Goal: Contribute content: Add original content to the website for others to see

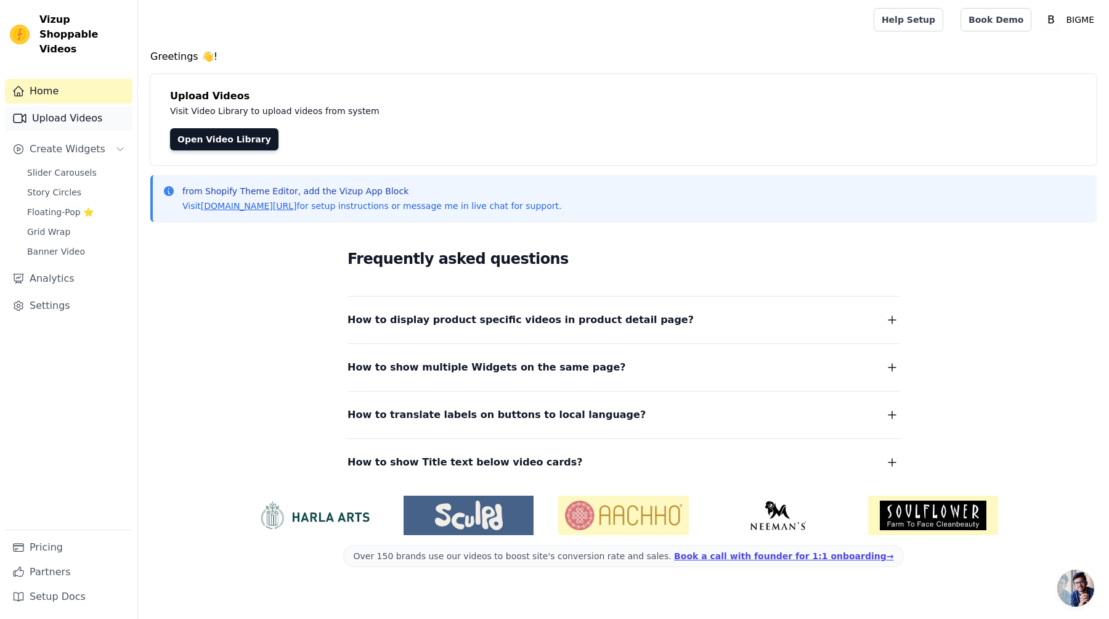
click at [72, 106] on link "Upload Videos" at bounding box center [69, 118] width 128 height 25
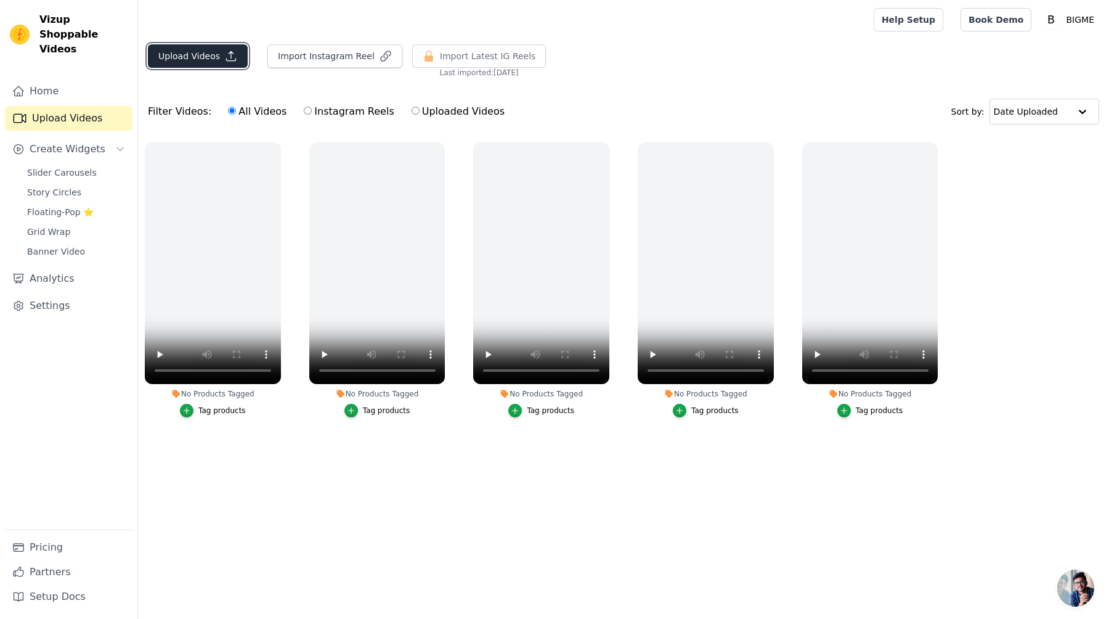
click at [211, 62] on button "Upload Videos" at bounding box center [198, 55] width 100 height 23
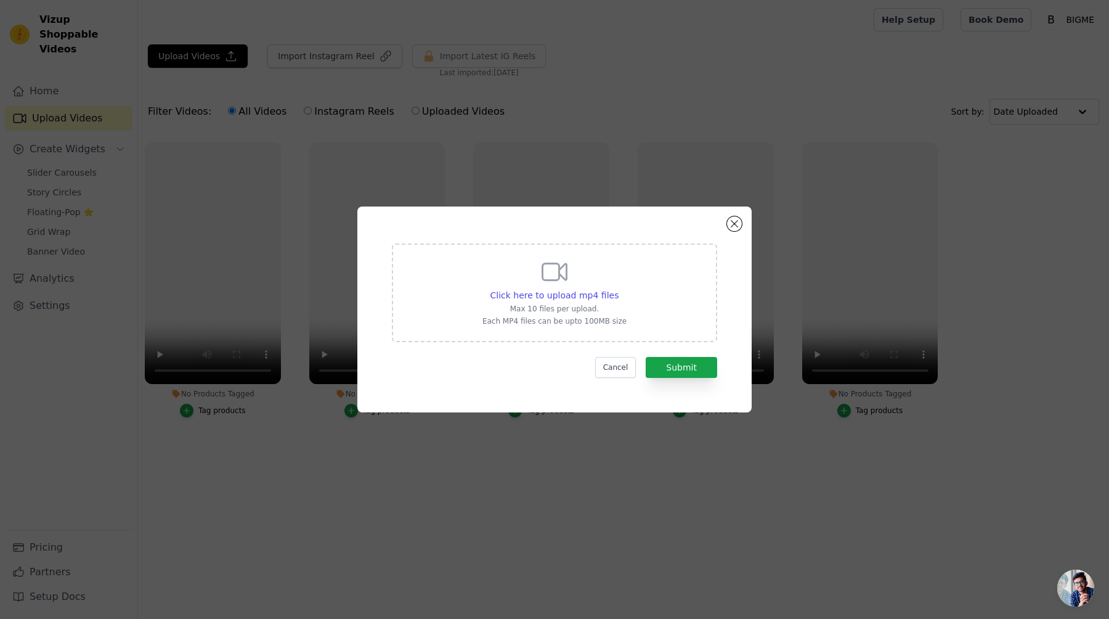
click at [730, 232] on div "Click here to upload mp4 files Max 10 files per upload. Each MP4 files can be u…" at bounding box center [554, 309] width 394 height 206
click at [730, 217] on div "Click here to upload mp4 files Max 10 files per upload. Each MP4 files can be u…" at bounding box center [554, 309] width 394 height 206
click at [735, 221] on button "Close modal" at bounding box center [734, 223] width 15 height 15
